Goal: Task Accomplishment & Management: Manage account settings

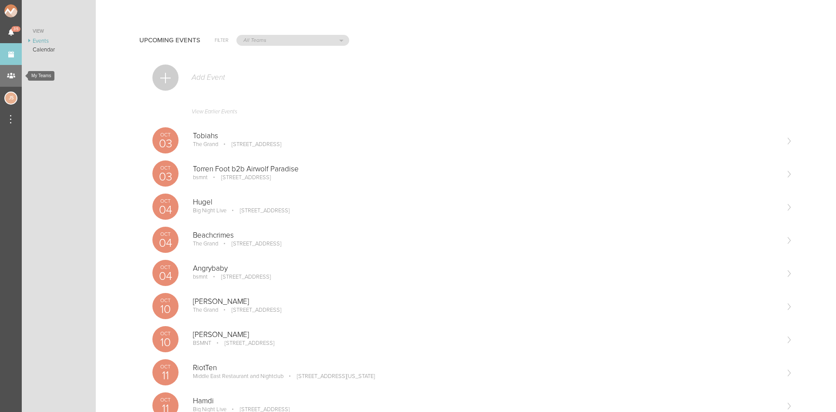
click at [0, 72] on div "My Teams" at bounding box center [11, 76] width 22 height 22
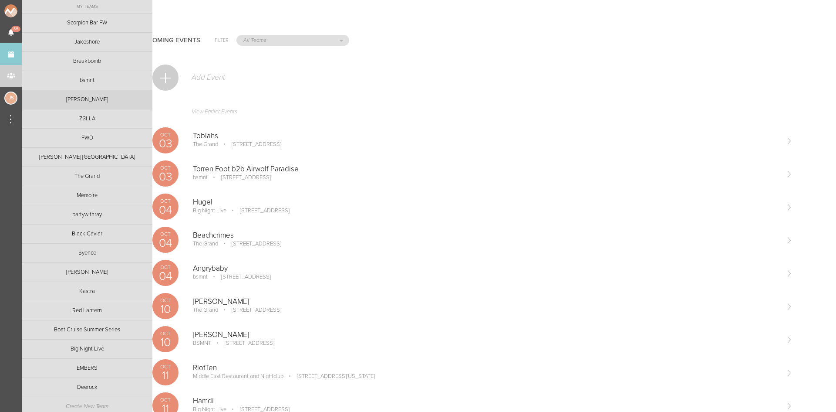
click at [78, 100] on link "[PERSON_NAME]" at bounding box center [87, 99] width 131 height 19
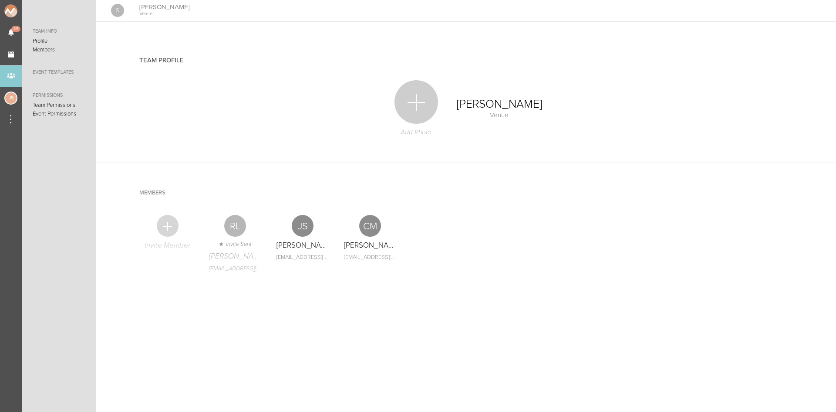
click at [163, 225] on div at bounding box center [168, 226] width 22 height 22
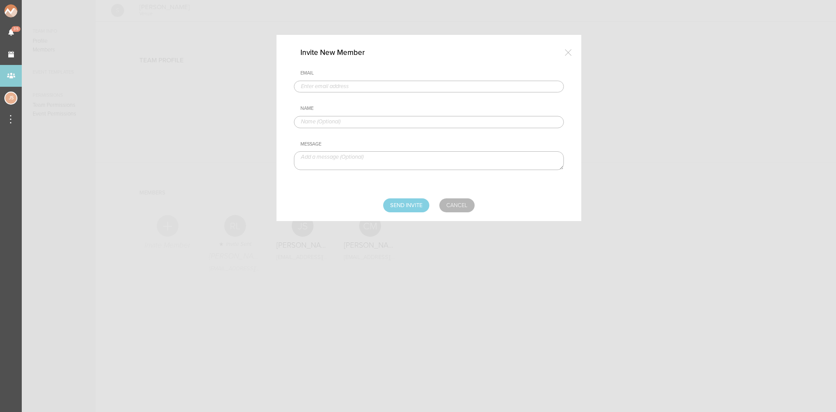
click at [326, 88] on input "text" at bounding box center [429, 87] width 270 height 12
type input "TMcCloy@bignight.com"
click at [360, 118] on input "text" at bounding box center [429, 122] width 270 height 12
type input "TJ McCloy"
click at [399, 204] on input "Send Invite" at bounding box center [406, 205] width 46 height 14
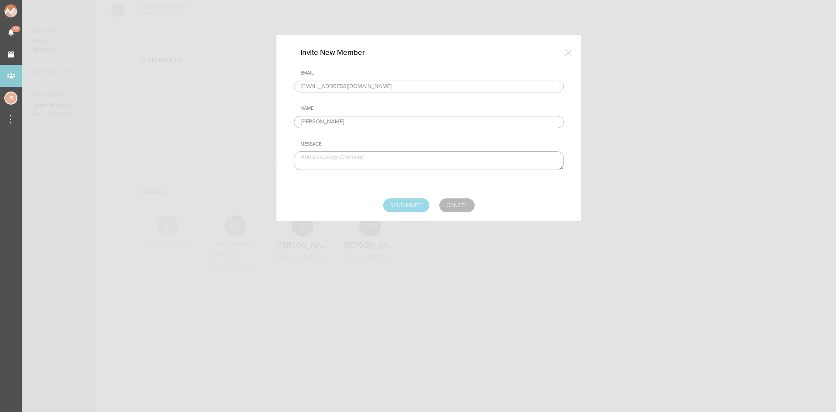
type input "Sending..."
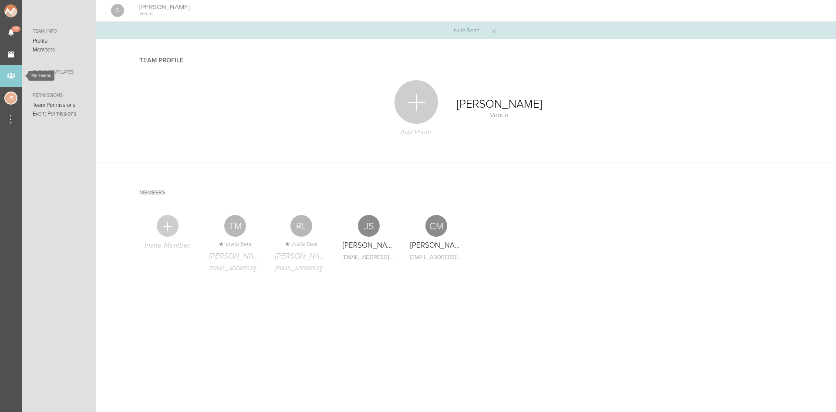
click at [12, 79] on div "My Teams" at bounding box center [11, 76] width 22 height 22
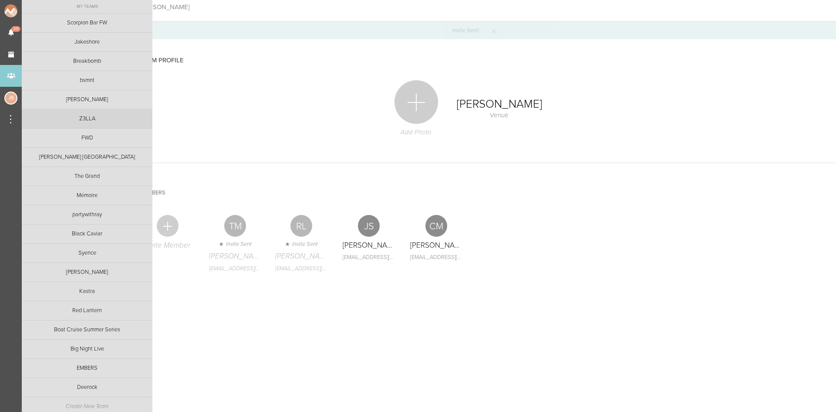
click at [67, 119] on link "Z3LLA" at bounding box center [87, 118] width 131 height 19
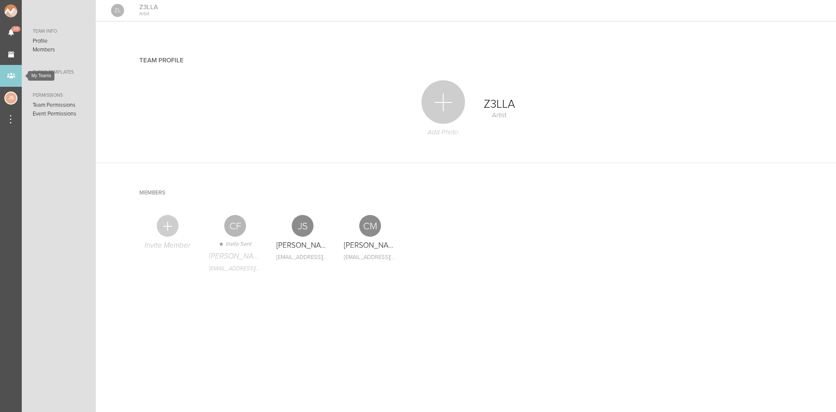
click at [17, 78] on div "My Teams" at bounding box center [11, 76] width 22 height 22
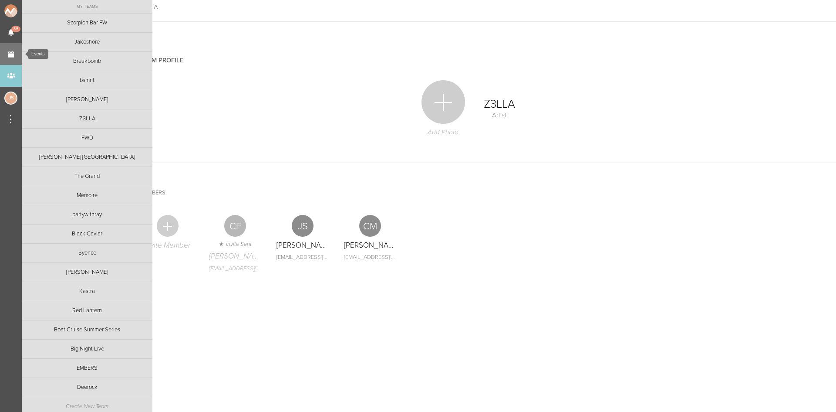
click at [10, 53] on link "Events" at bounding box center [11, 54] width 22 height 22
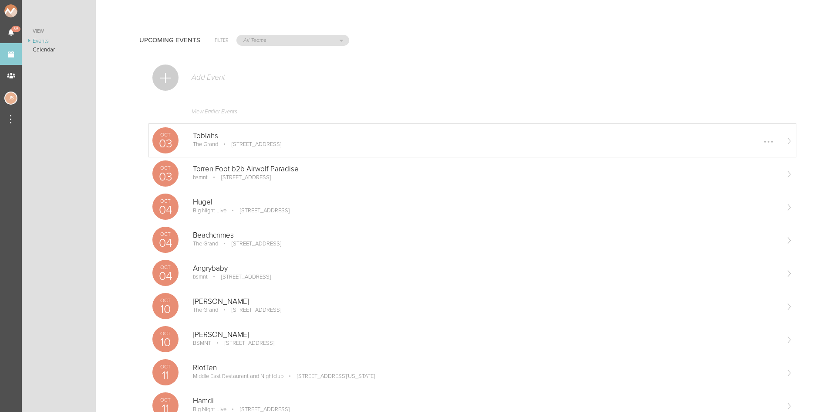
click at [190, 133] on div "Oct 03 Tobiahs The Grand 58 Seaport Blvd #300, Boston, MA 02210 Edit Remove" at bounding box center [472, 140] width 647 height 33
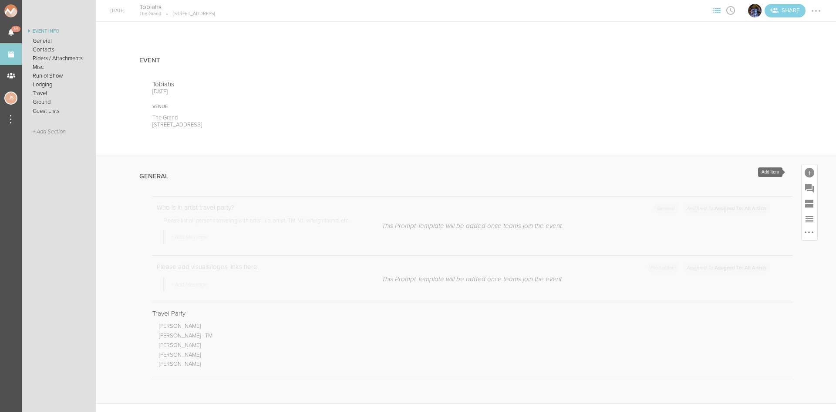
click at [805, 171] on div at bounding box center [810, 173] width 10 height 10
click at [689, 305] on icon at bounding box center [687, 305] width 17 height 17
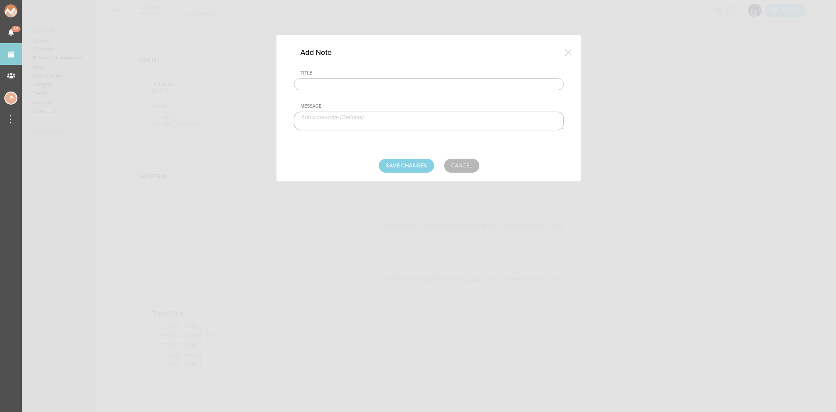
click at [405, 81] on input "text" at bounding box center [429, 84] width 270 height 12
type input "Visuals"
click at [368, 120] on textarea at bounding box center [429, 120] width 270 height 19
click at [353, 118] on textarea "Please just use bulcky block lettering to spell out TOBIAHS for screen and run …" at bounding box center [429, 120] width 270 height 19
click at [351, 117] on textarea "Please just use bulcky block lettering to spell out TOBIAHS for screen and run …" at bounding box center [429, 120] width 270 height 19
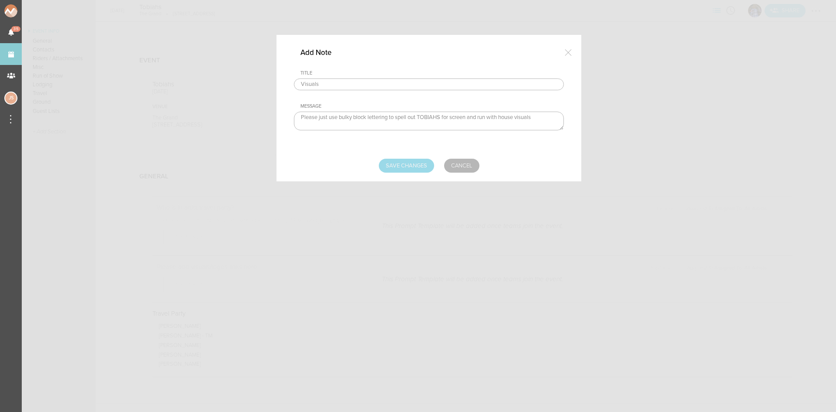
type textarea "Please just use bulky block lettering to spell out TOBIAHS for screen and run w…"
click at [405, 167] on input "Save Changes" at bounding box center [406, 166] width 55 height 14
type input "Saving..."
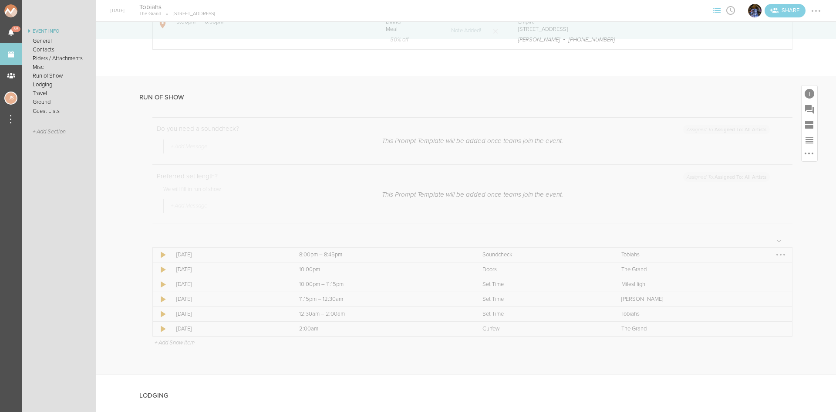
scroll to position [1002, 0]
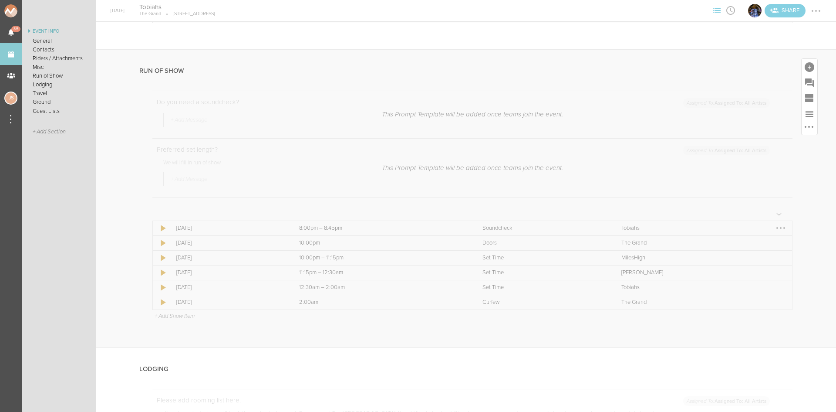
click at [780, 227] on div at bounding box center [781, 228] width 2 height 2
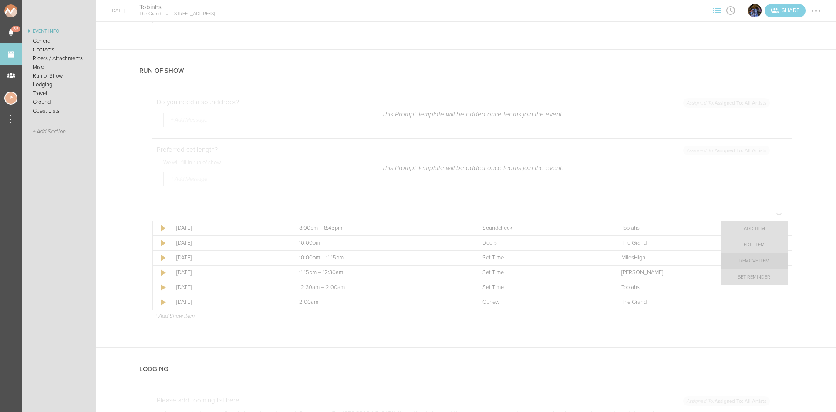
click at [758, 261] on link "Remove Item" at bounding box center [754, 261] width 67 height 16
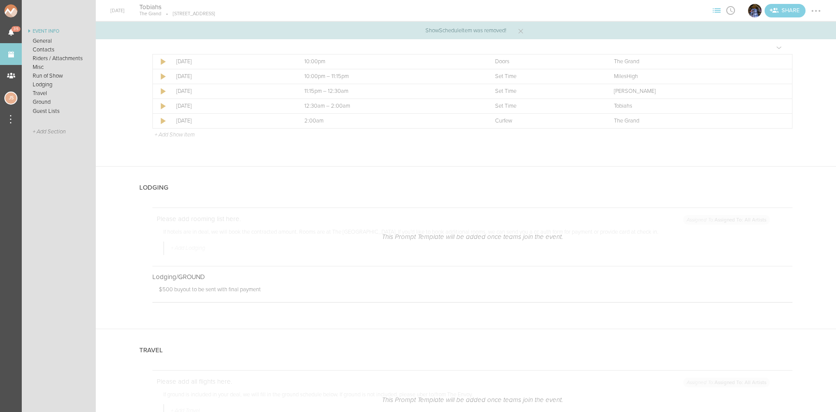
scroll to position [1037, 0]
click at [819, 8] on div at bounding box center [816, 11] width 14 height 14
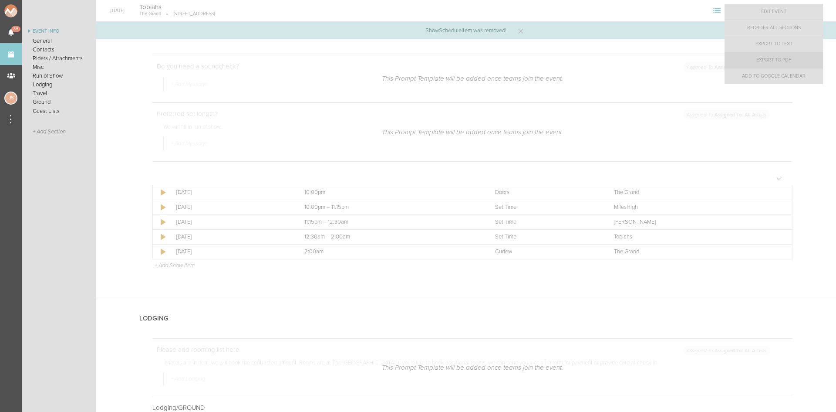
click at [791, 60] on link "Export to PDF" at bounding box center [774, 60] width 98 height 16
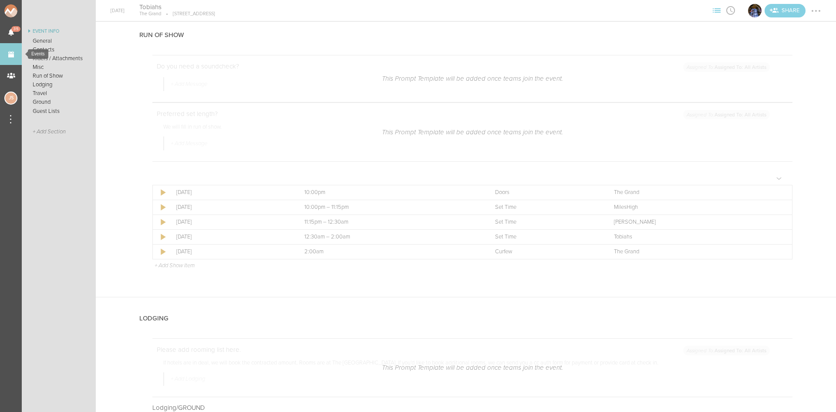
click at [6, 54] on link "Events" at bounding box center [11, 54] width 22 height 22
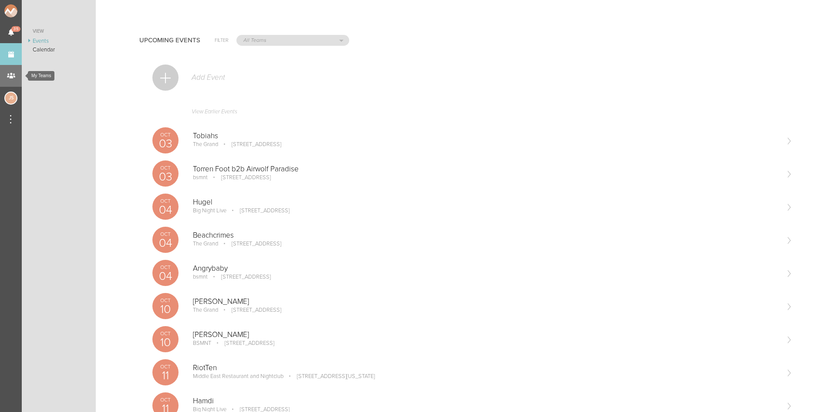
click at [10, 71] on div "My Teams" at bounding box center [11, 76] width 22 height 22
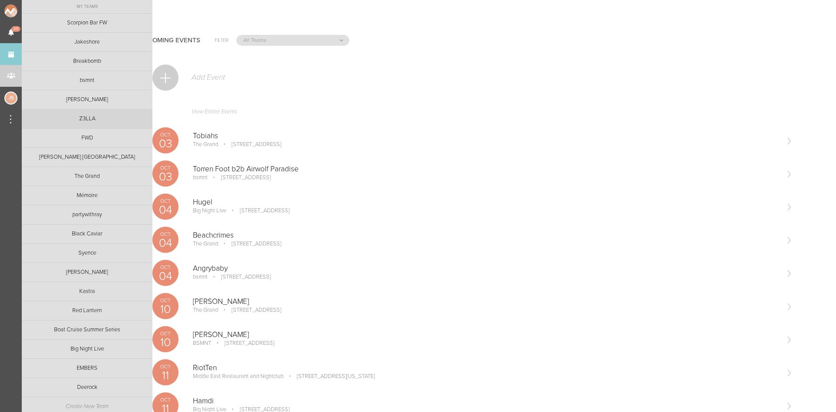
click at [66, 122] on link "Z3LLA" at bounding box center [87, 118] width 131 height 19
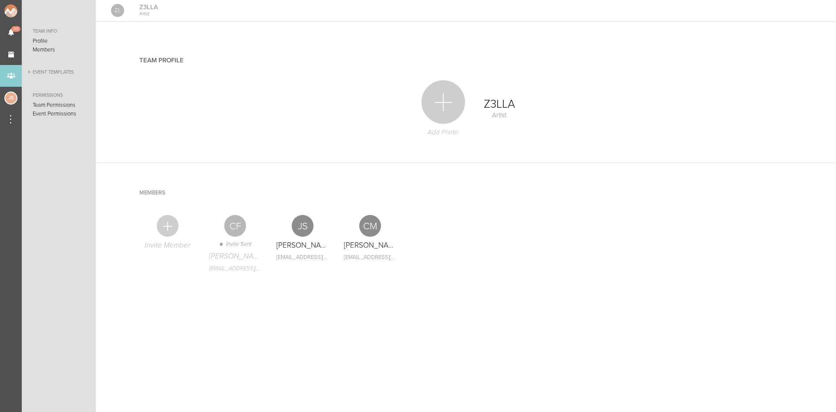
click at [64, 73] on link "Event Templates" at bounding box center [59, 72] width 74 height 10
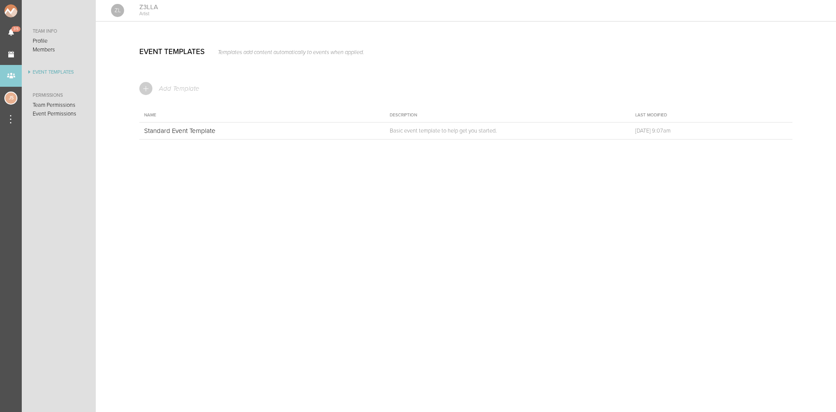
click at [251, 142] on div "Add Template Name Description Last Modified Name Standard Event Template Descri…" at bounding box center [466, 113] width 740 height 105
click at [246, 132] on p "Standard Event Template" at bounding box center [256, 131] width 224 height 8
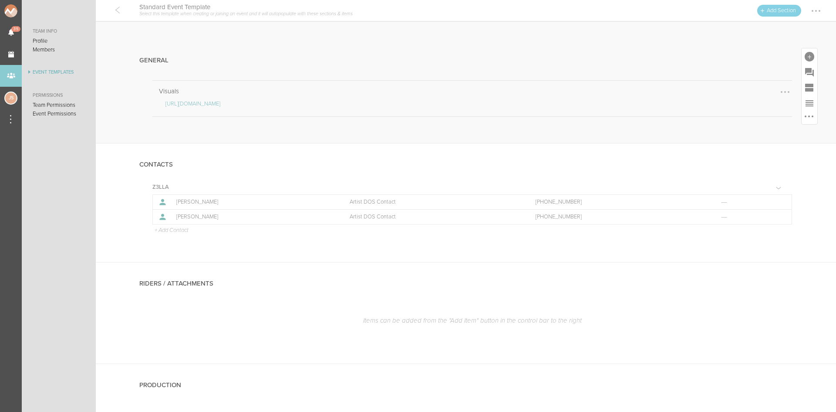
click at [220, 102] on link "https://drive.google.com/drive/folders/18afhfPs_oXVDld5mwtwGVu4B--PFlwKN" at bounding box center [192, 103] width 55 height 7
click at [13, 71] on div "My Teams" at bounding box center [11, 76] width 22 height 22
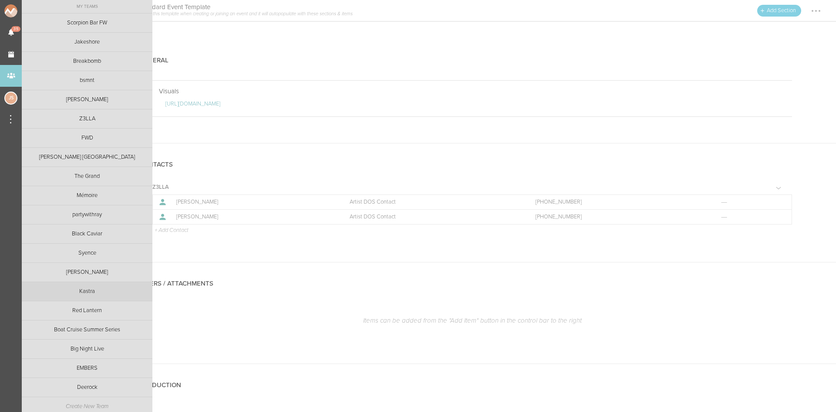
click at [74, 295] on link "Kastra" at bounding box center [87, 291] width 131 height 19
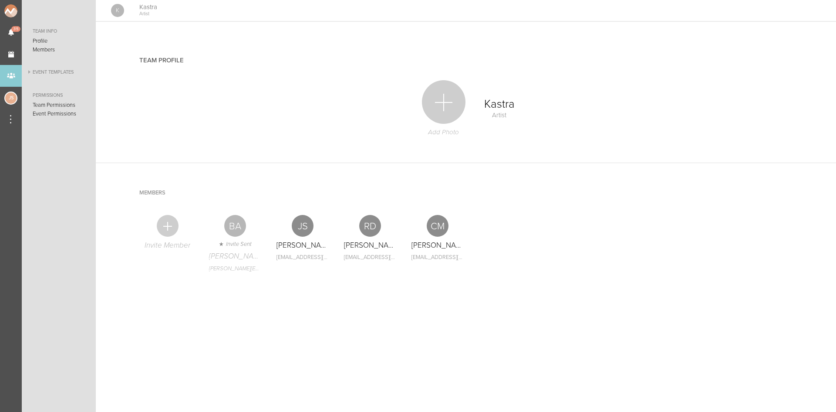
click at [54, 67] on link "Event Templates" at bounding box center [59, 72] width 74 height 10
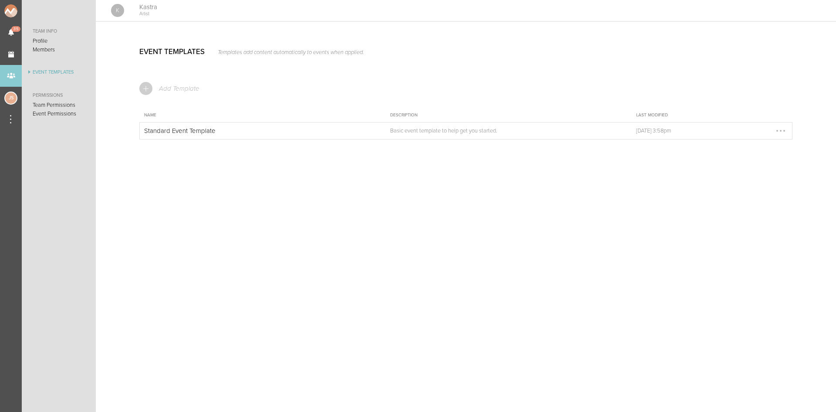
click at [205, 132] on p "Standard Event Template" at bounding box center [256, 131] width 224 height 8
